Goal: Find specific page/section: Find specific page/section

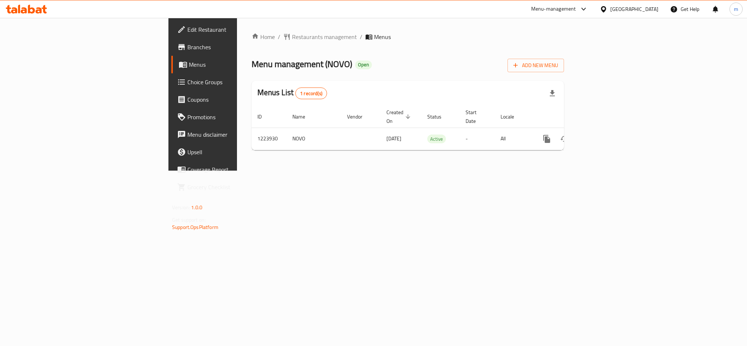
click at [32, 7] on icon at bounding box center [26, 9] width 41 height 9
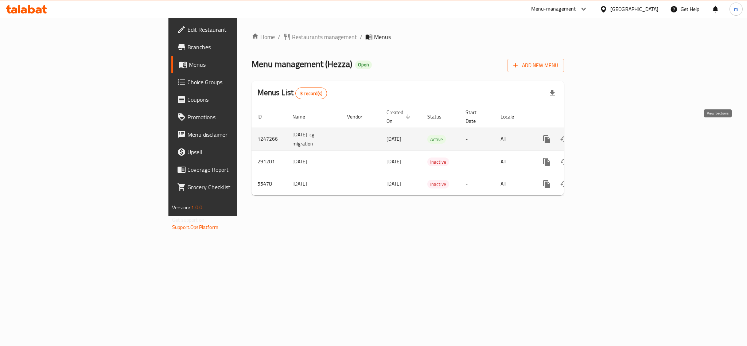
click at [604, 135] on icon "enhanced table" at bounding box center [599, 139] width 9 height 9
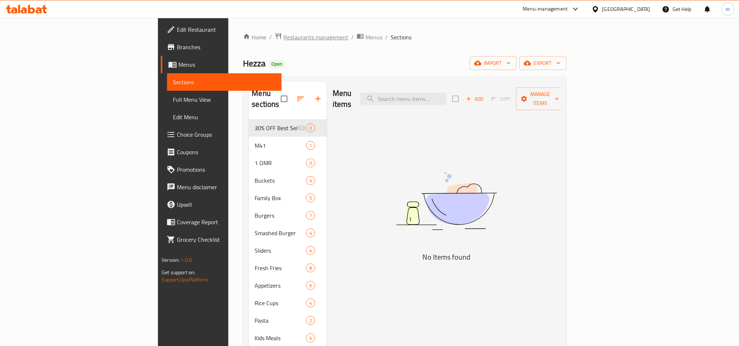
click at [283, 34] on span "Restaurants management" at bounding box center [315, 37] width 65 height 9
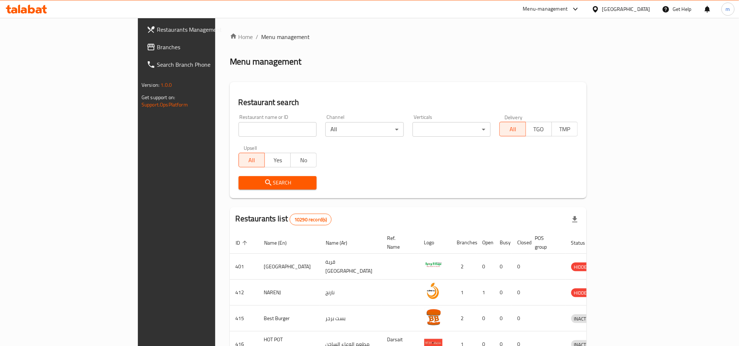
click at [239, 128] on input "search" at bounding box center [278, 129] width 78 height 15
paste input "27324"
type input "27324"
click at [244, 178] on span "Search" at bounding box center [277, 182] width 67 height 9
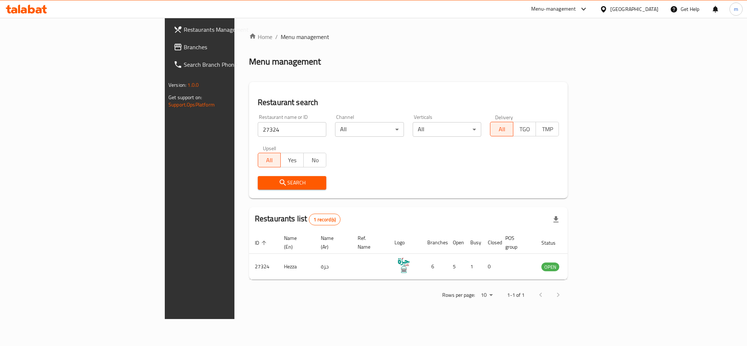
click at [184, 49] on span "Branches" at bounding box center [234, 47] width 100 height 9
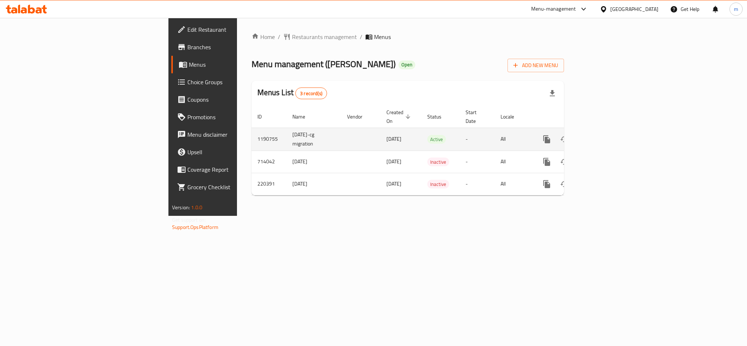
click at [603, 136] on icon "enhanced table" at bounding box center [599, 139] width 7 height 7
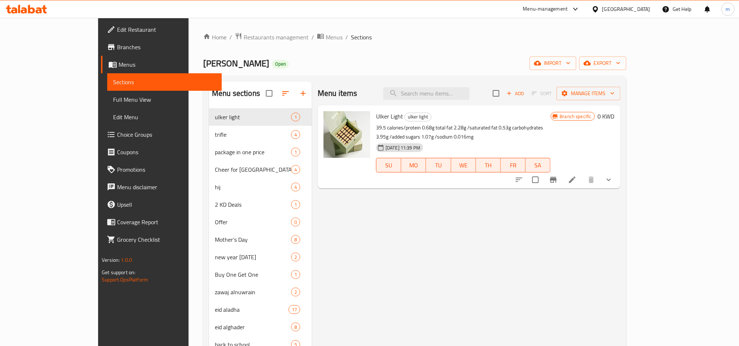
click at [30, 6] on icon at bounding box center [26, 9] width 41 height 9
